Goal: Navigation & Orientation: Find specific page/section

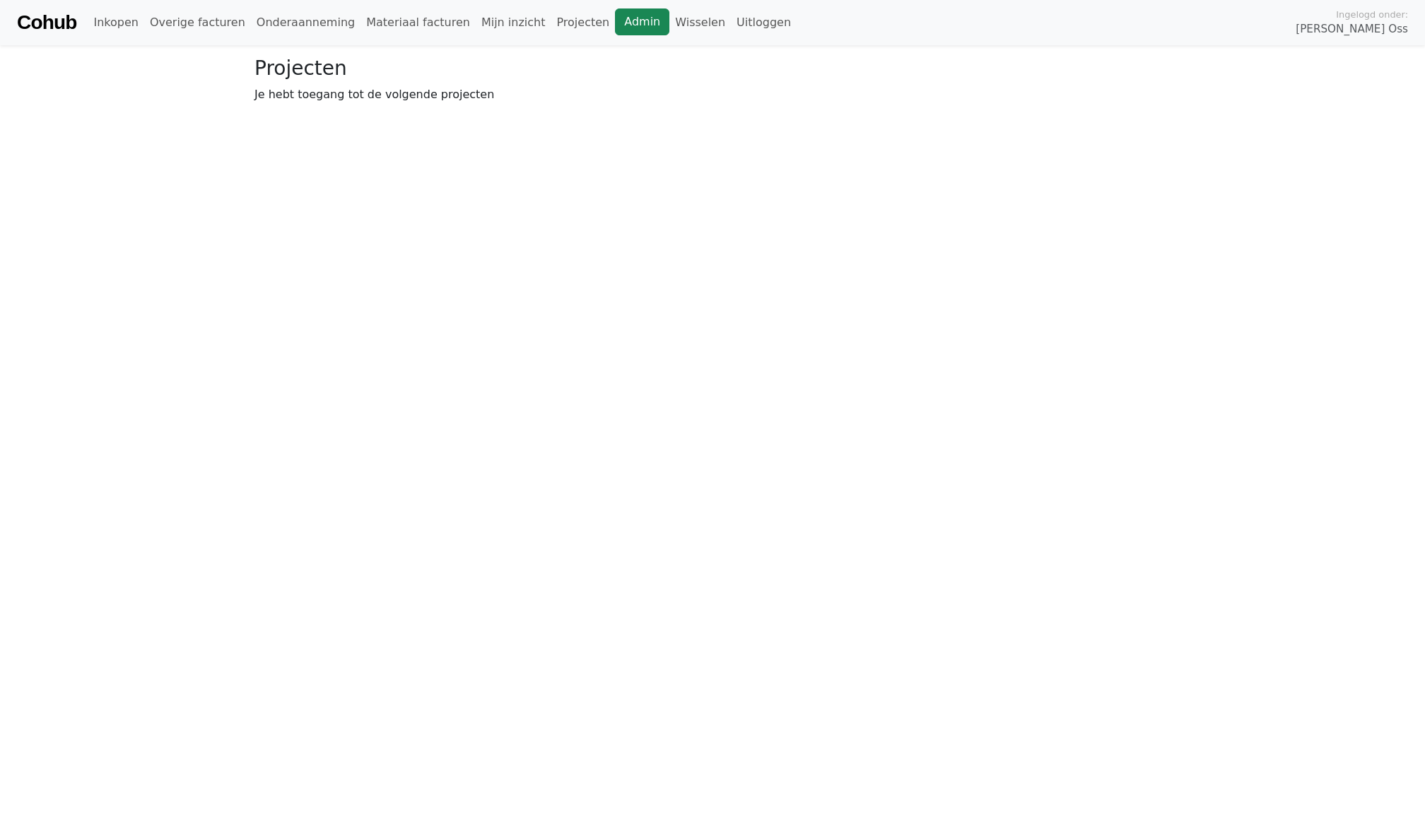
click at [615, 8] on link "Admin" at bounding box center [642, 22] width 55 height 27
click at [204, 27] on link "Overige facturen" at bounding box center [198, 22] width 107 height 28
click at [318, 27] on link "Onderaanneming" at bounding box center [305, 22] width 110 height 28
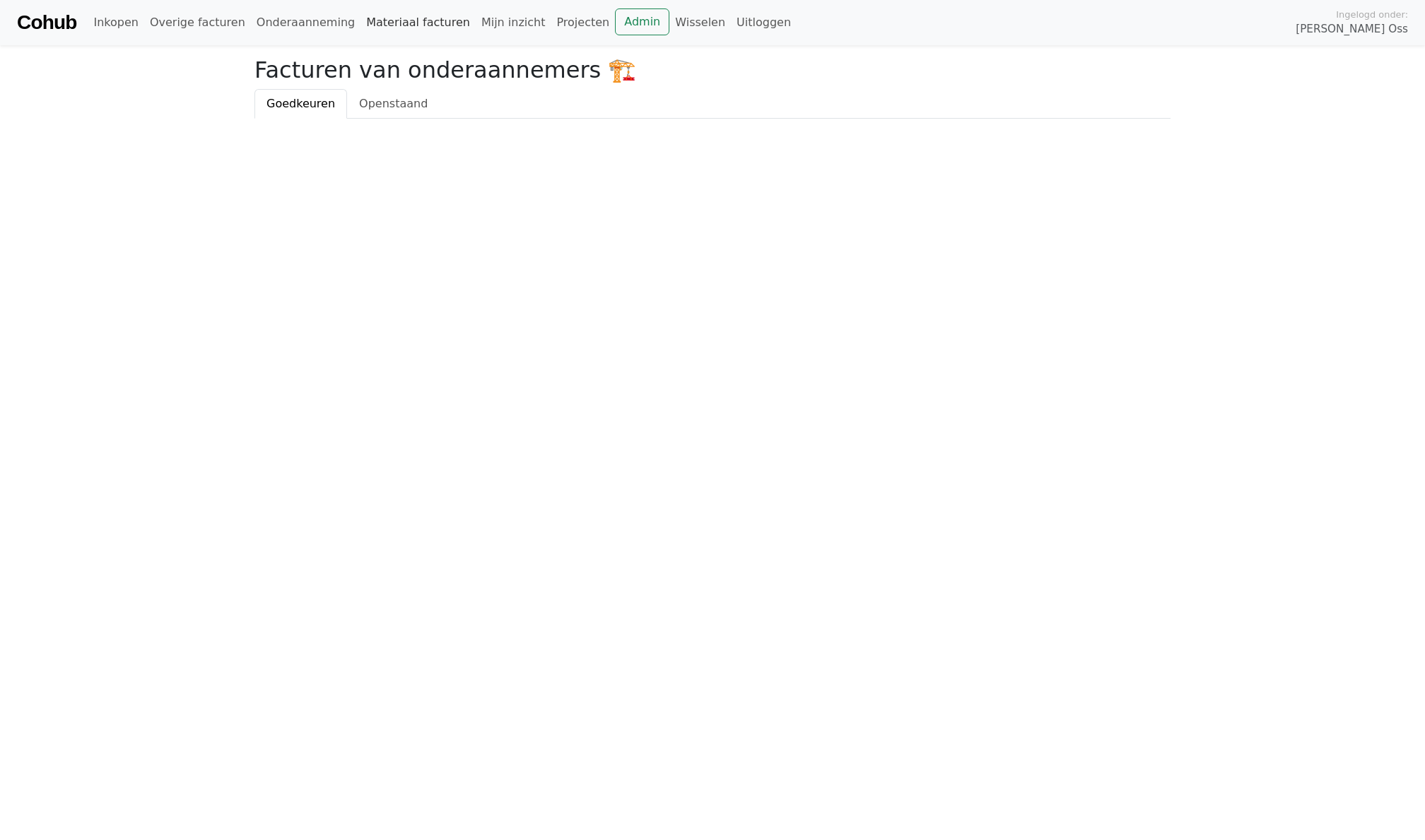
click at [402, 27] on link "Materiaal facturen" at bounding box center [418, 22] width 115 height 28
click at [484, 21] on link "Mijn inzicht" at bounding box center [513, 22] width 75 height 28
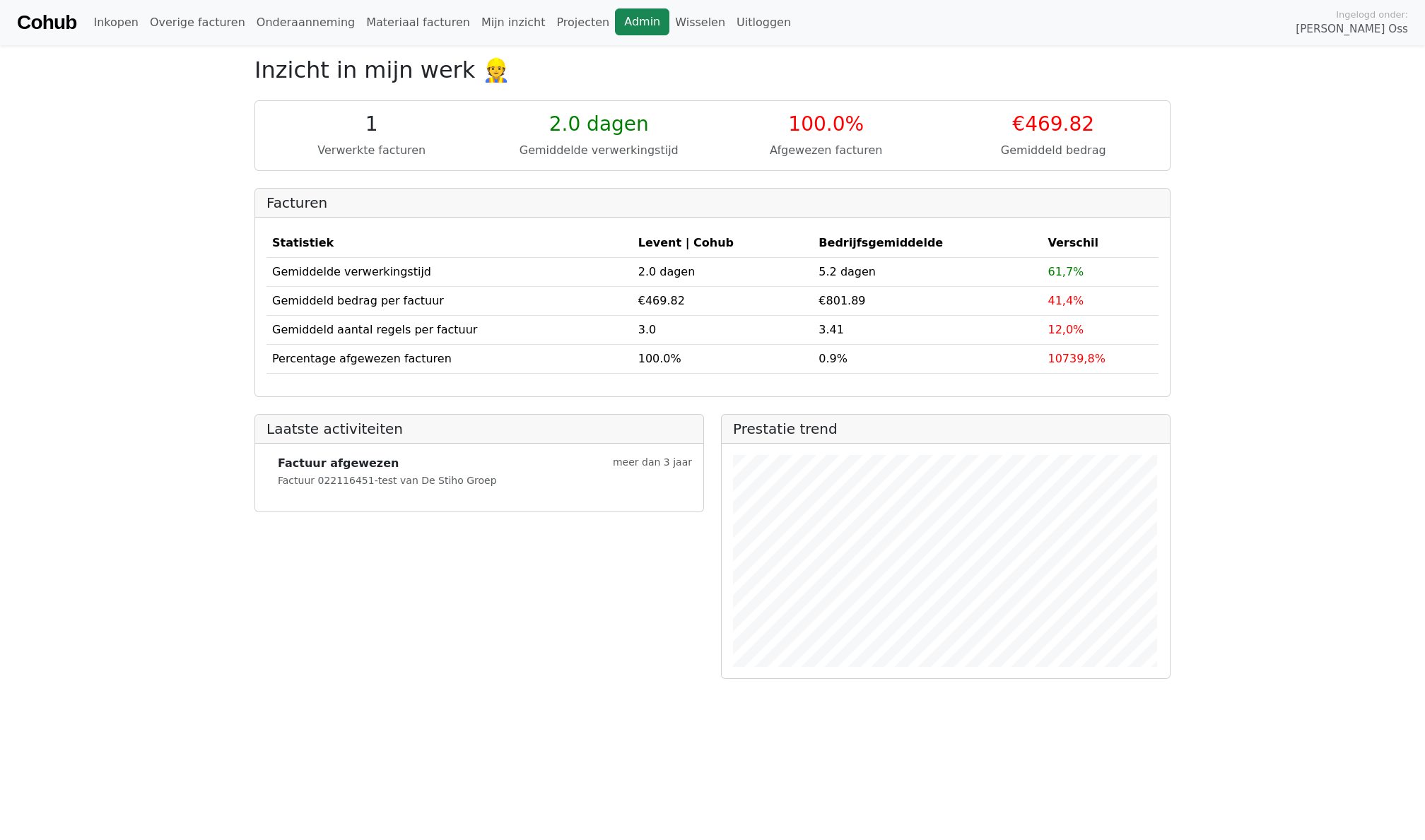
click at [615, 21] on link "Admin" at bounding box center [642, 22] width 55 height 27
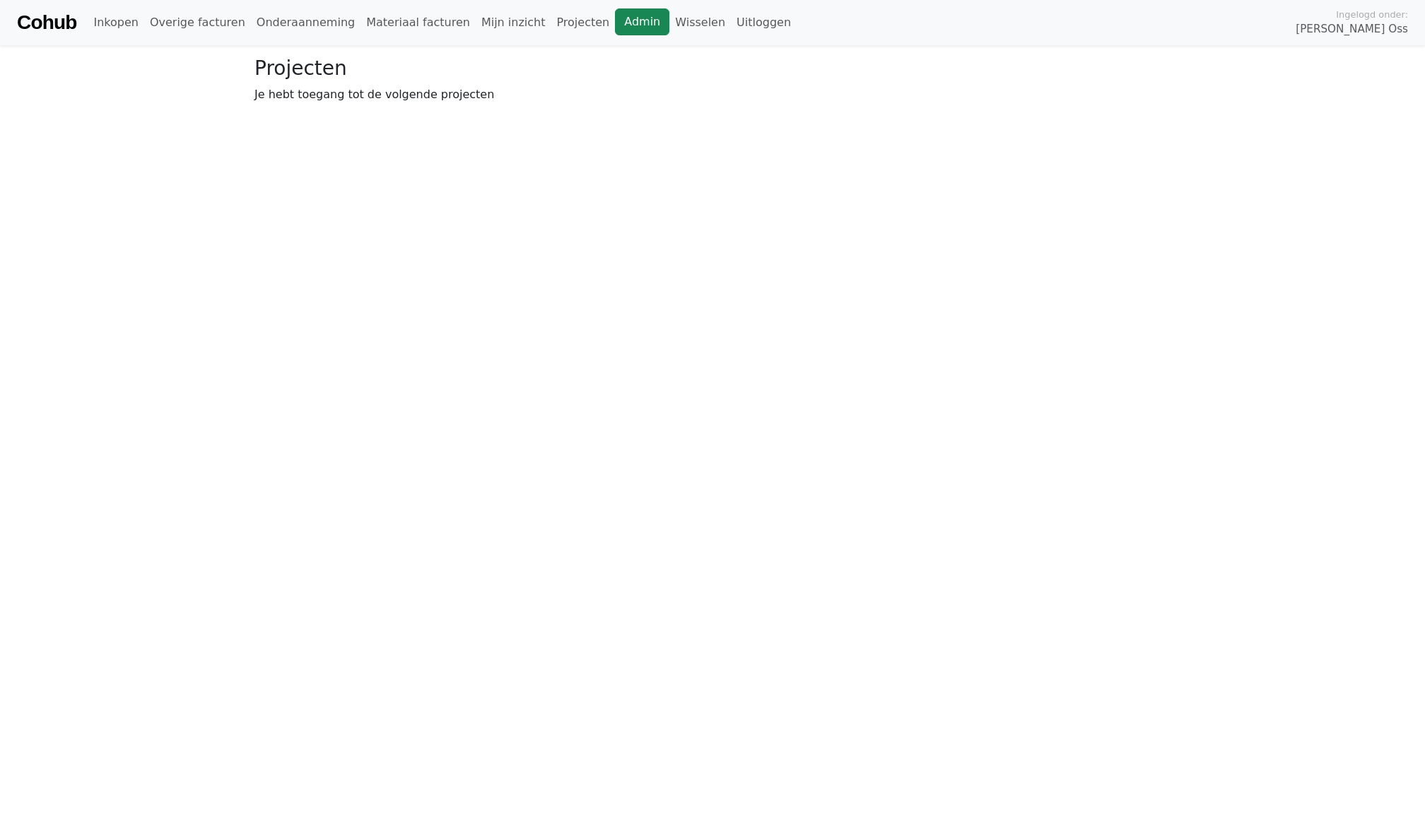
click at [617, 30] on link "Admin" at bounding box center [642, 22] width 55 height 27
click at [533, 27] on link "Admin" at bounding box center [535, 22] width 55 height 27
click at [512, 29] on link "Admin" at bounding box center [535, 22] width 55 height 27
click at [563, 18] on link "Wisselen" at bounding box center [593, 22] width 61 height 28
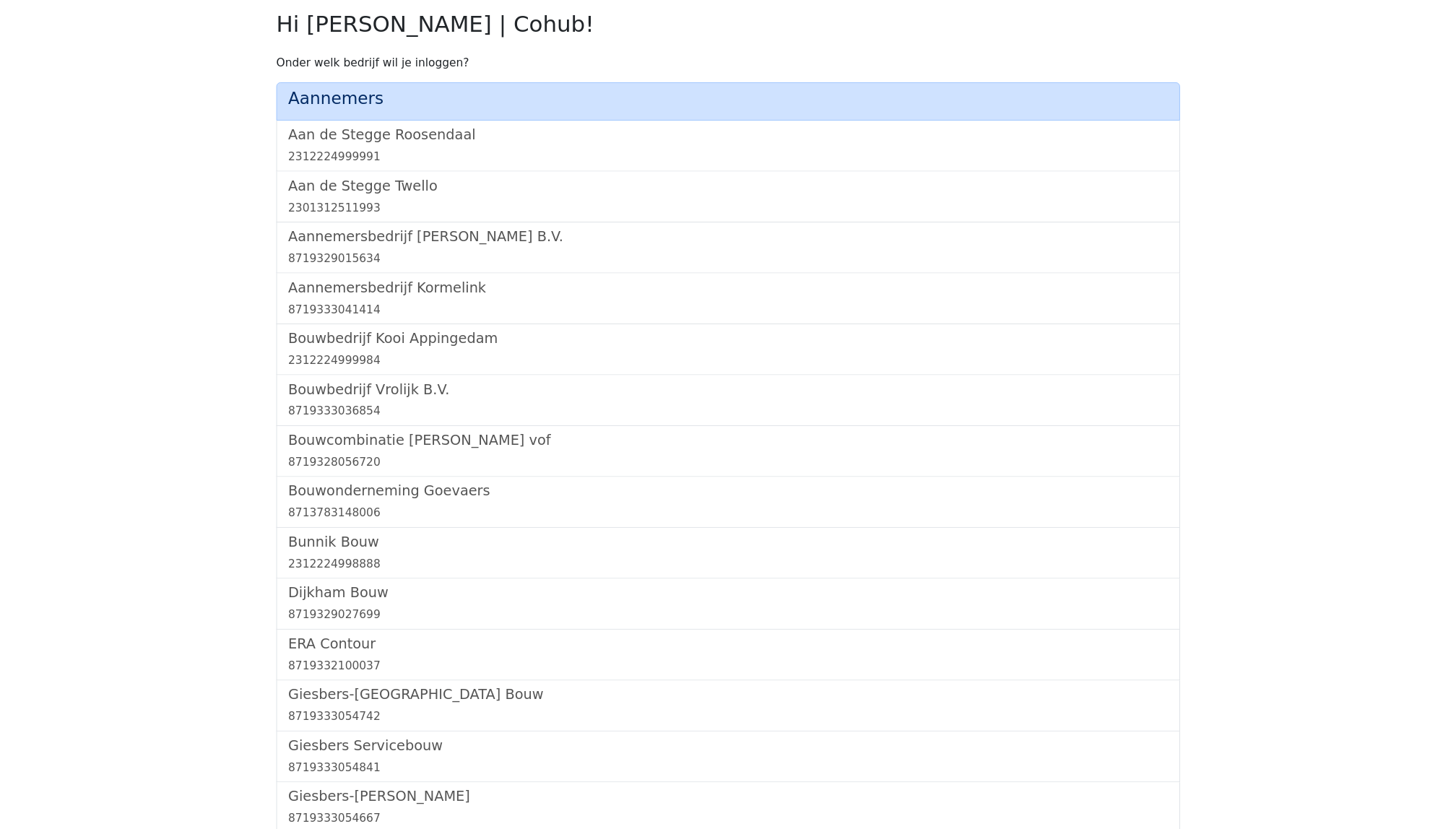
scroll to position [556, 0]
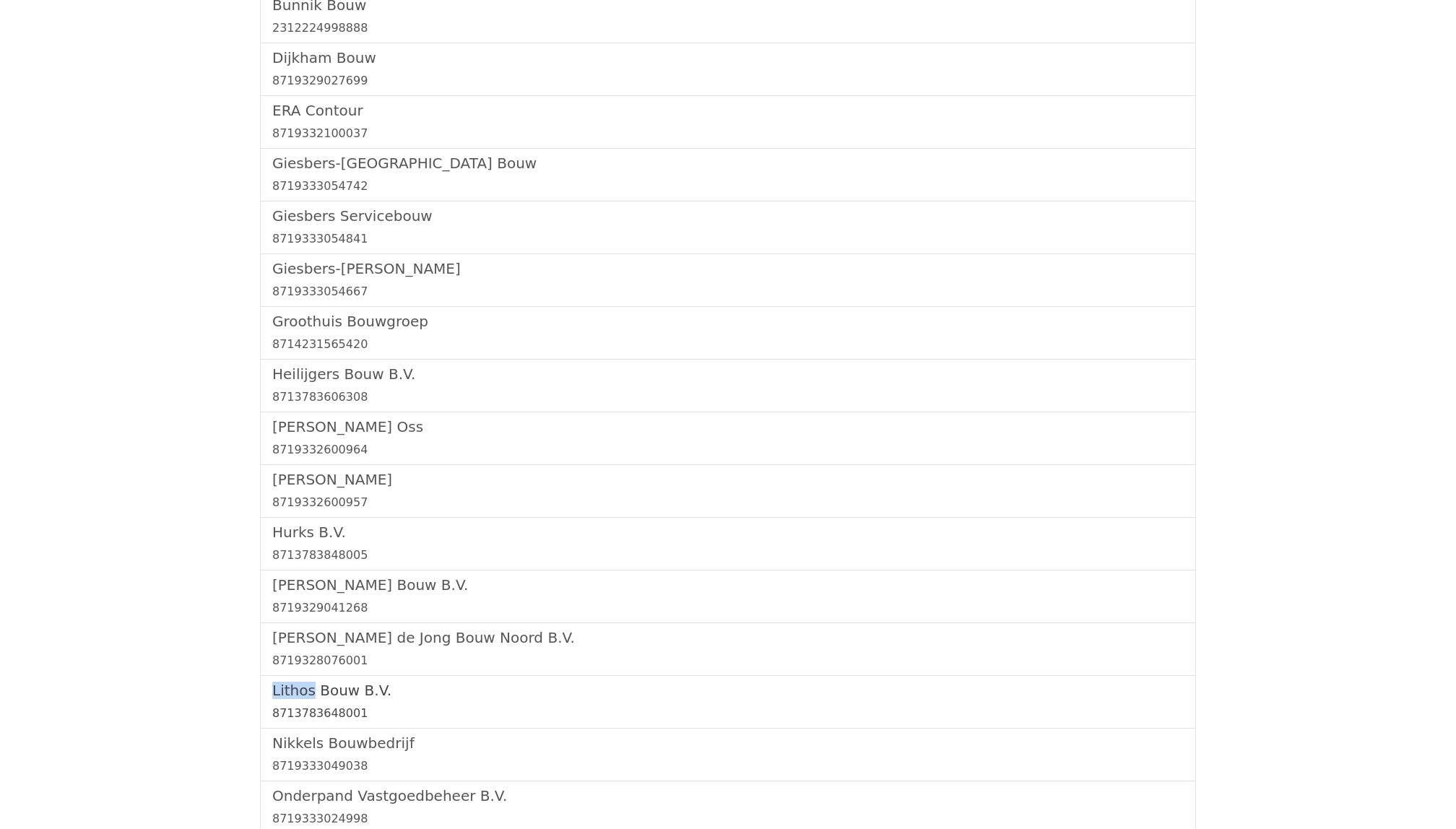
click at [302, 694] on h5 "Lithos Bouw B.V." at bounding box center [728, 690] width 911 height 17
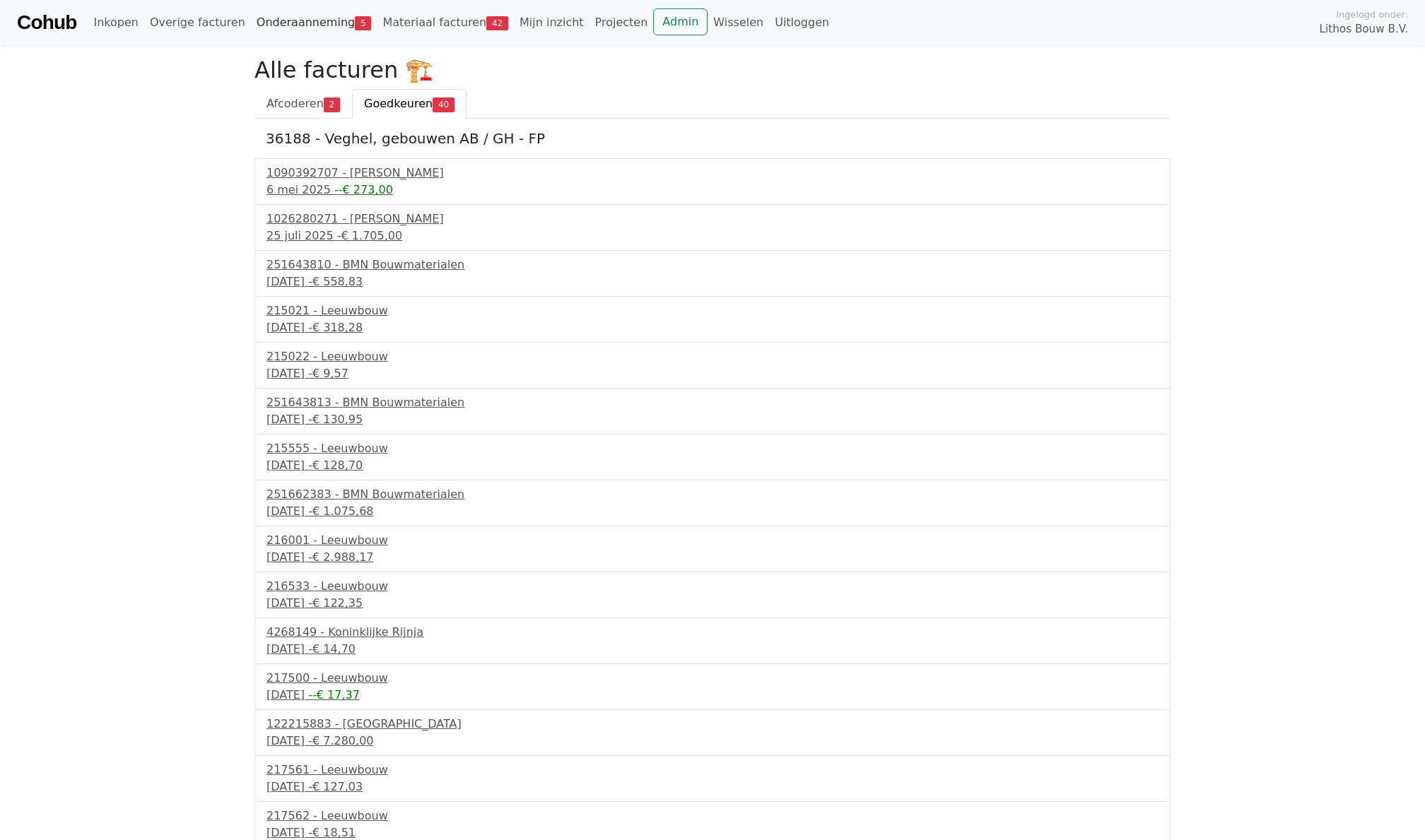
click at [315, 20] on link "Onderaanneming 5" at bounding box center [314, 22] width 127 height 28
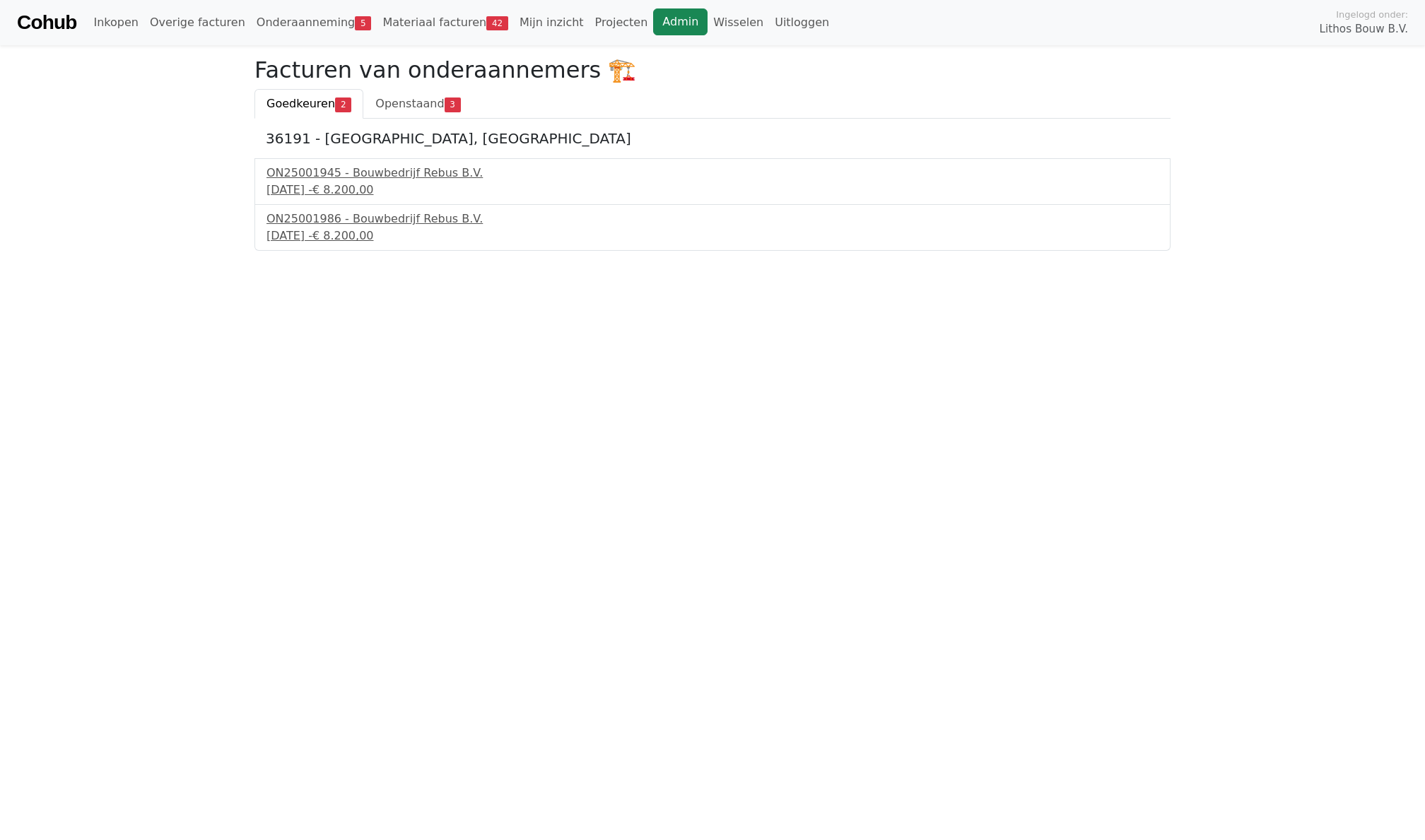
click at [653, 27] on link "Admin" at bounding box center [680, 22] width 55 height 27
